Goal: Task Accomplishment & Management: Use online tool/utility

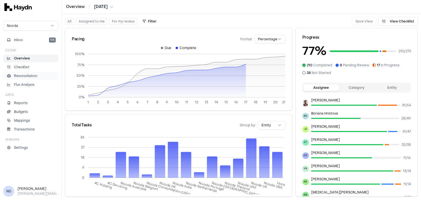
click at [31, 77] on p "Reconciliation" at bounding box center [25, 75] width 23 height 5
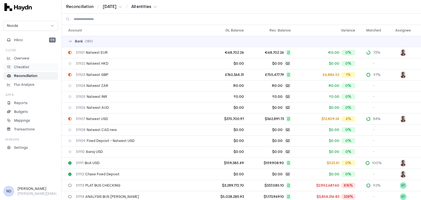
click at [24, 67] on p "Checklist" at bounding box center [21, 67] width 15 height 5
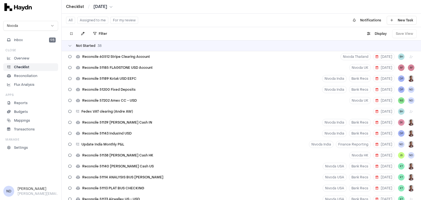
click at [66, 46] on div "Not Started 38" at bounding box center [242, 45] width 360 height 11
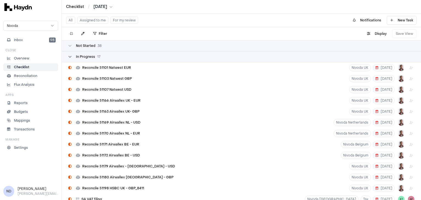
click at [71, 58] on div "In Progress 17" at bounding box center [84, 57] width 32 height 4
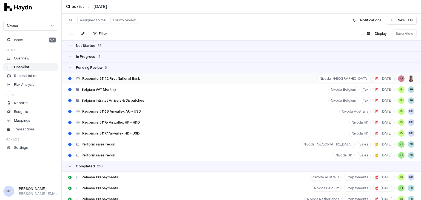
click at [109, 77] on span "Reconcile 51142 First National Bank" at bounding box center [111, 79] width 58 height 4
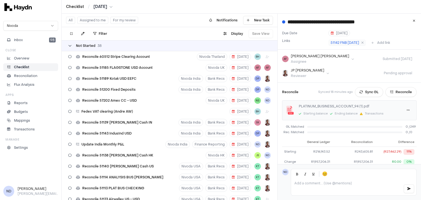
click at [72, 46] on div "Not Started 38" at bounding box center [84, 46] width 33 height 4
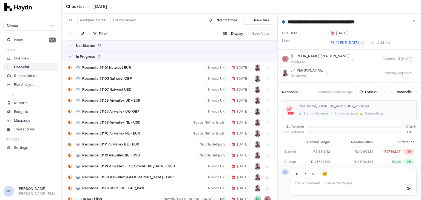
click at [70, 55] on icon at bounding box center [69, 56] width 3 height 3
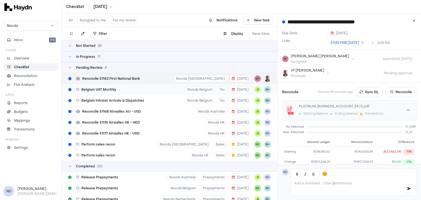
click at [111, 92] on div "Belgium VAT Monthly" at bounding box center [92, 89] width 52 height 10
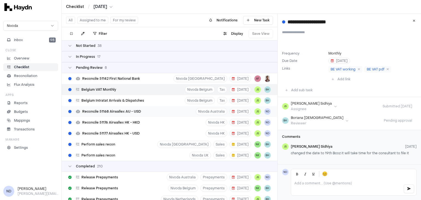
click at [110, 111] on span "Reconcile 51168 Airwallex AU - USD" at bounding box center [111, 111] width 59 height 4
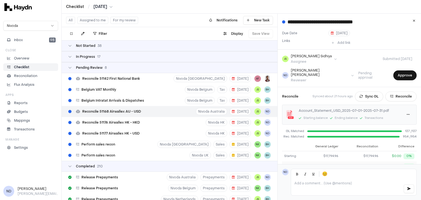
scroll to position [39, 0]
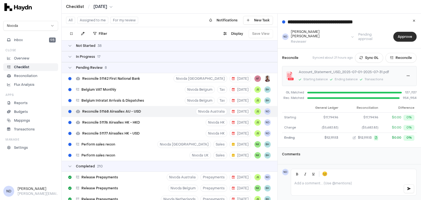
click at [401, 33] on button "Approve" at bounding box center [405, 37] width 23 height 10
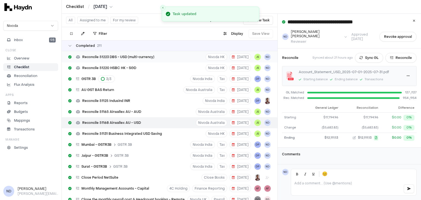
scroll to position [2078, 0]
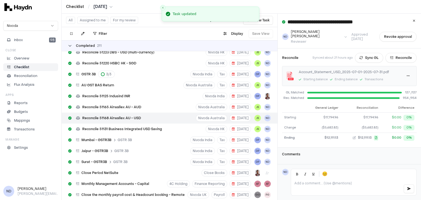
click at [70, 46] on icon at bounding box center [69, 45] width 3 height 3
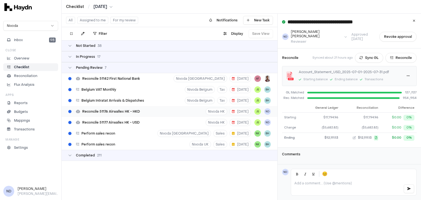
click at [126, 113] on span "Reconcile 51176 Airwallex HK - HKD" at bounding box center [111, 111] width 58 height 4
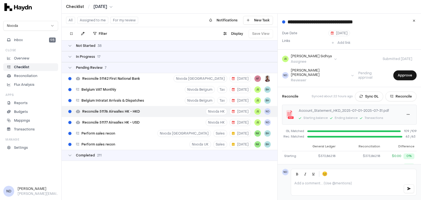
scroll to position [39, 0]
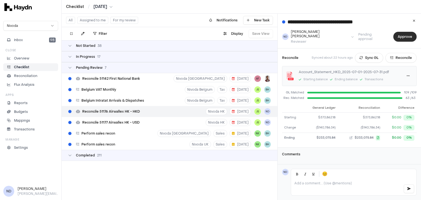
click at [405, 35] on button "Approve" at bounding box center [405, 37] width 23 height 10
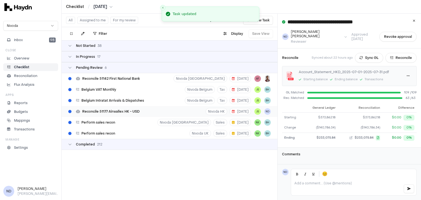
click at [121, 112] on span "Reconcile 51177 Airwallex HK - USD" at bounding box center [110, 111] width 57 height 4
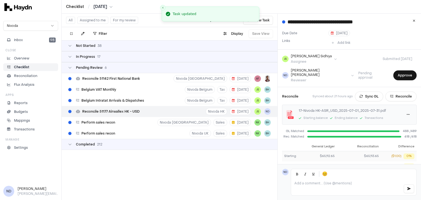
scroll to position [39, 0]
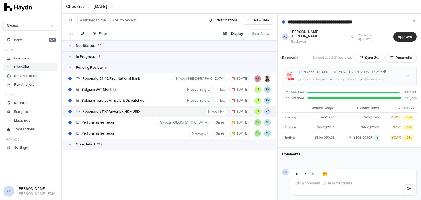
click at [401, 36] on button "Approve" at bounding box center [405, 37] width 23 height 10
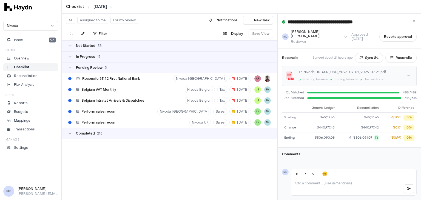
click at [68, 69] on div "Pending Review 5" at bounding box center [170, 67] width 216 height 11
